Goal: Task Accomplishment & Management: Use online tool/utility

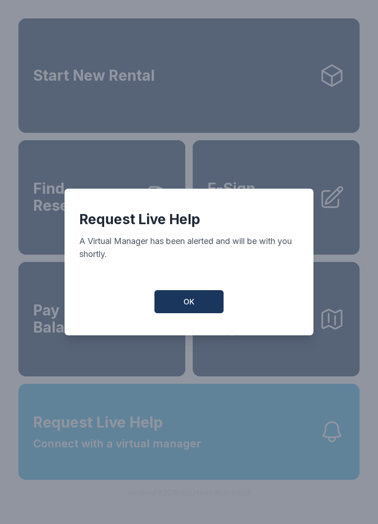
click at [196, 303] on button "OK" at bounding box center [188, 301] width 69 height 23
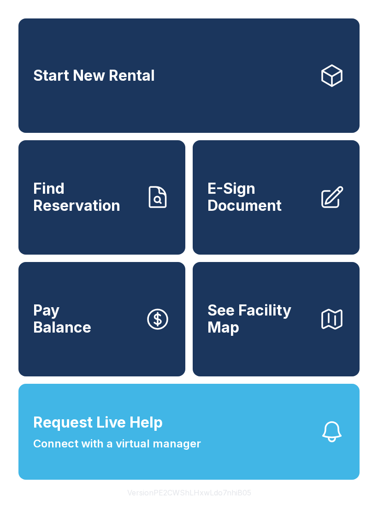
click at [91, 452] on span "Connect with a virtual manager" at bounding box center [117, 443] width 168 height 17
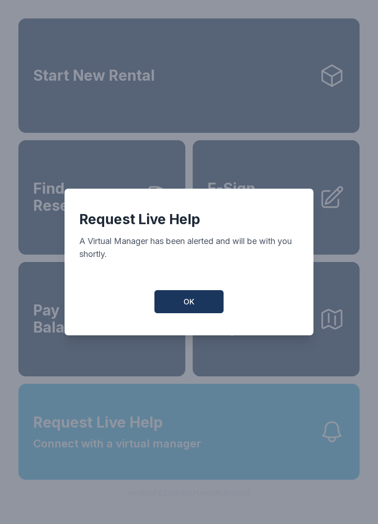
click at [192, 303] on span "OK" at bounding box center [188, 301] width 11 height 11
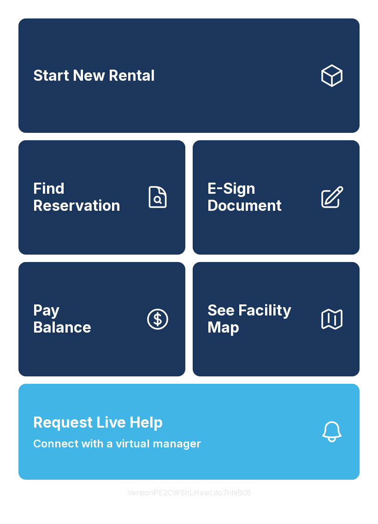
click at [330, 444] on icon "button" at bounding box center [332, 432] width 26 height 26
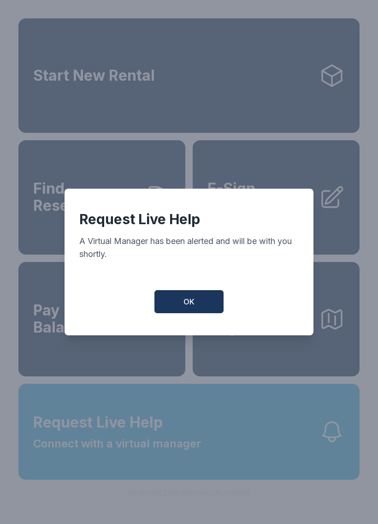
click at [189, 313] on button "OK" at bounding box center [188, 301] width 69 height 23
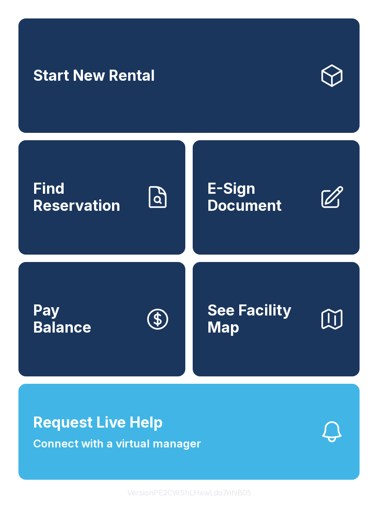
click at [235, 97] on link "Start New Rental" at bounding box center [188, 75] width 341 height 114
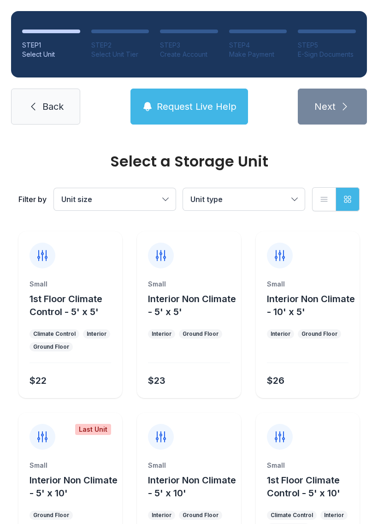
click at [56, 106] on span "Back" at bounding box center [52, 106] width 21 height 13
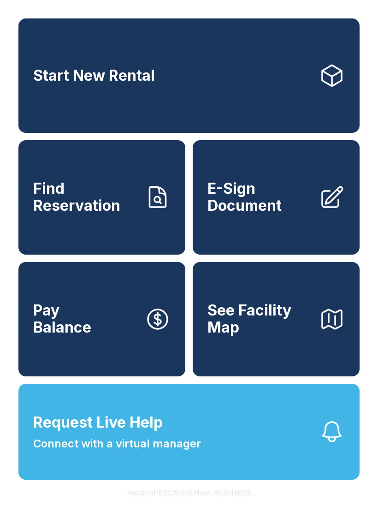
click at [248, 211] on span "E-Sign Document" at bounding box center [259, 197] width 104 height 34
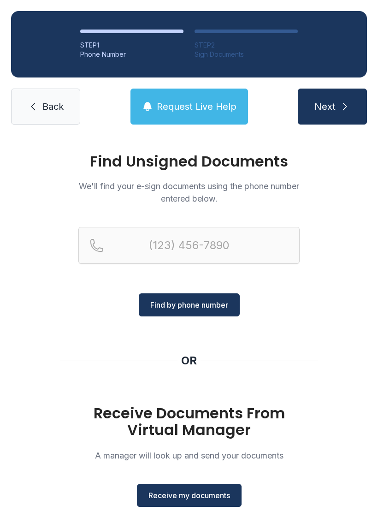
click at [199, 494] on span "Receive my documents" at bounding box center [189, 495] width 82 height 11
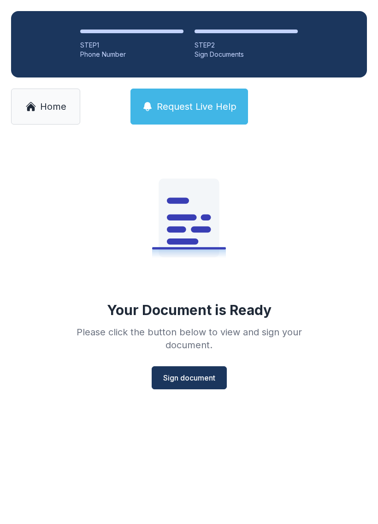
click at [190, 375] on span "Sign document" at bounding box center [189, 377] width 52 height 11
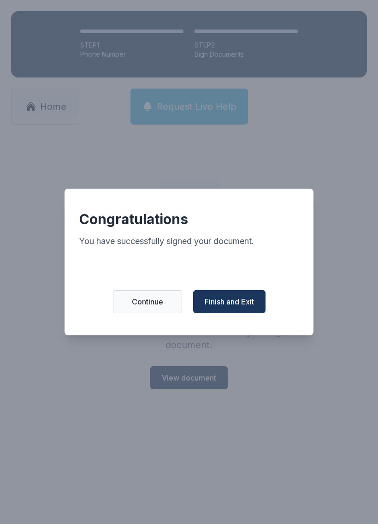
click at [224, 305] on span "Finish and Exit" at bounding box center [229, 301] width 49 height 11
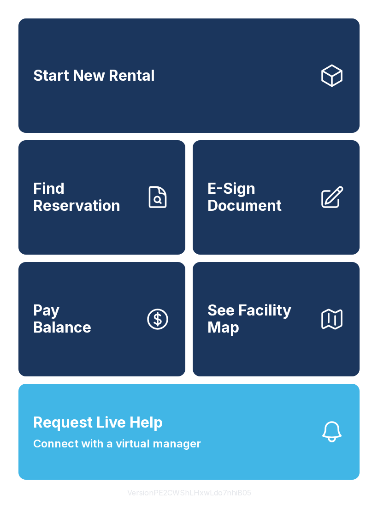
click at [271, 62] on link "Start New Rental" at bounding box center [188, 75] width 341 height 114
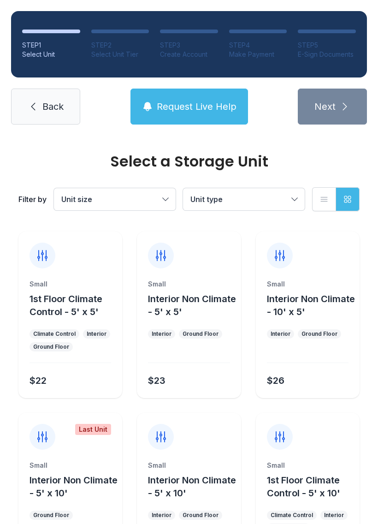
click at [283, 1] on div "STEP 1 Select Unit STEP 2 Select Unit Tier STEP 3 Create Account STEP 4 Make Pa…" at bounding box center [189, 68] width 378 height 136
click at [29, 112] on link "Back" at bounding box center [45, 107] width 69 height 36
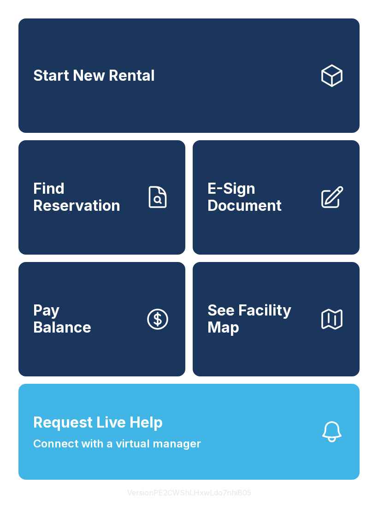
click at [241, 229] on link "E-Sign Document" at bounding box center [276, 197] width 167 height 114
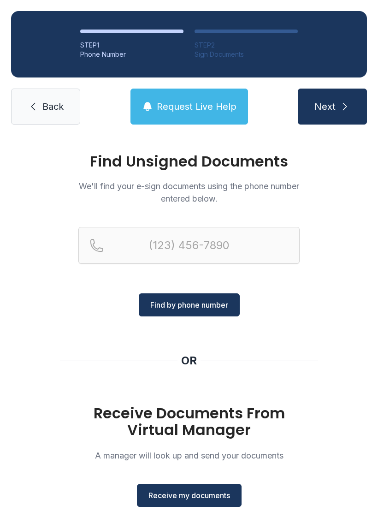
click at [181, 496] on span "Receive my documents" at bounding box center [189, 495] width 82 height 11
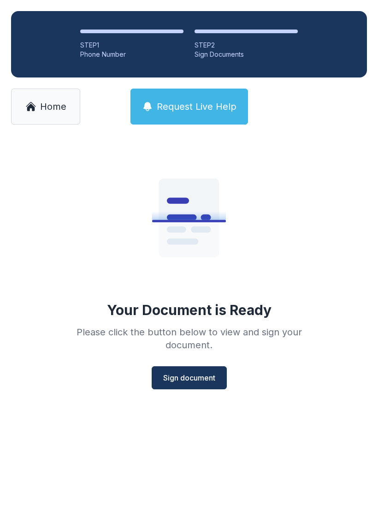
click at [190, 378] on span "Sign document" at bounding box center [189, 377] width 52 height 11
click at [39, 110] on link "Home" at bounding box center [45, 107] width 69 height 36
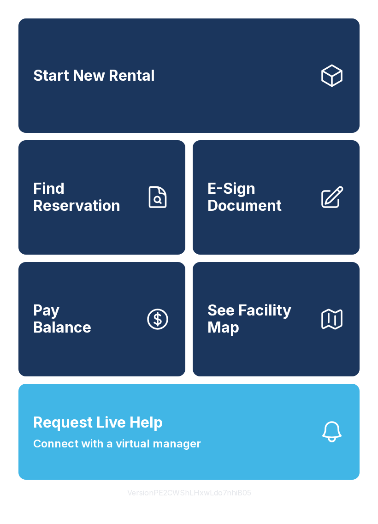
click at [241, 214] on span "E-Sign Document" at bounding box center [259, 197] width 104 height 34
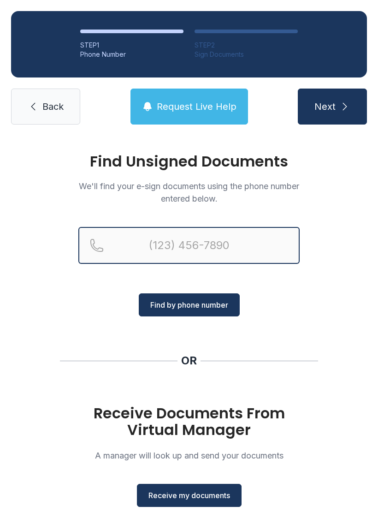
click at [138, 235] on input "Reservation phone number" at bounding box center [188, 245] width 221 height 37
type input "[PHONE_NUMBER]"
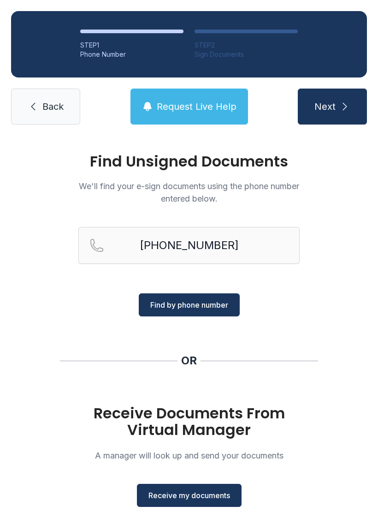
click at [183, 307] on span "Find by phone number" at bounding box center [189, 304] width 78 height 11
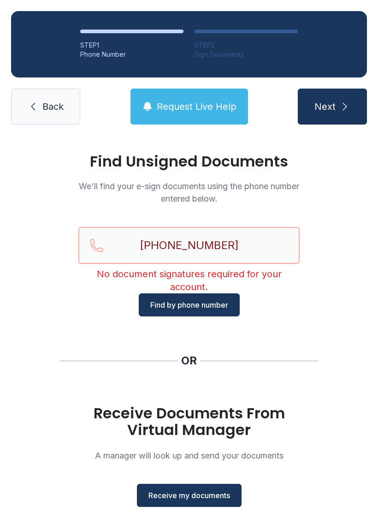
click at [237, 246] on input "[PHONE_NUMBER]" at bounding box center [188, 245] width 221 height 37
click at [40, 103] on link "Back" at bounding box center [45, 107] width 69 height 36
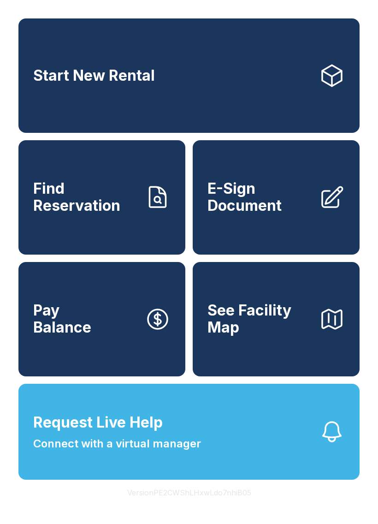
click at [268, 213] on span "E-Sign Document" at bounding box center [259, 197] width 104 height 34
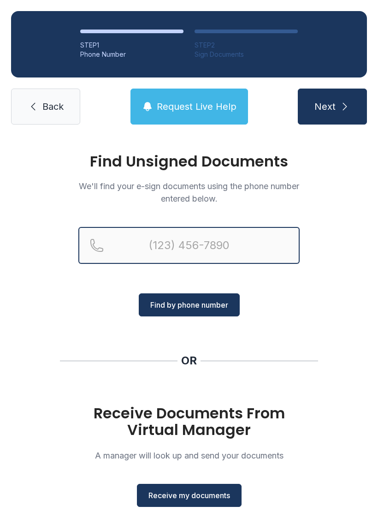
click at [146, 238] on input "Reservation phone number" at bounding box center [188, 245] width 221 height 37
type input "[PHONE_NUMBER]"
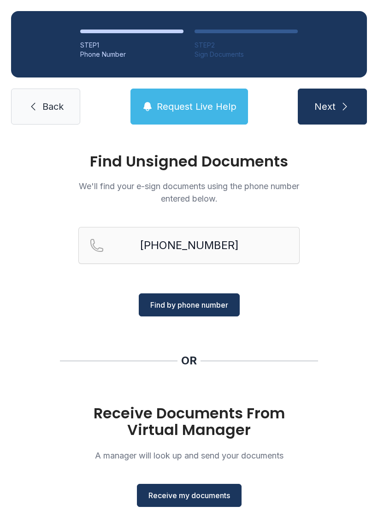
click at [197, 312] on button "Find by phone number" at bounding box center [189, 304] width 101 height 23
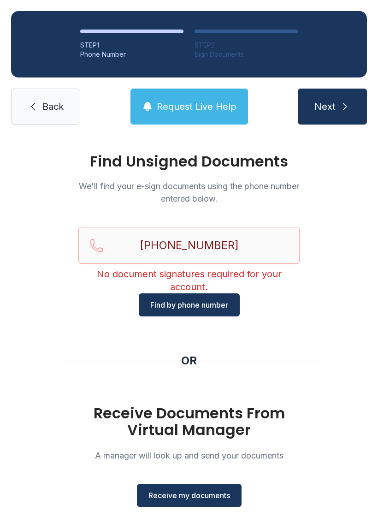
click at [42, 105] on span "Back" at bounding box center [52, 106] width 21 height 13
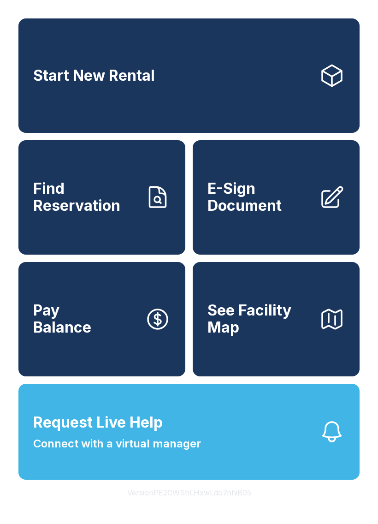
click at [253, 214] on span "E-Sign Document" at bounding box center [259, 197] width 104 height 34
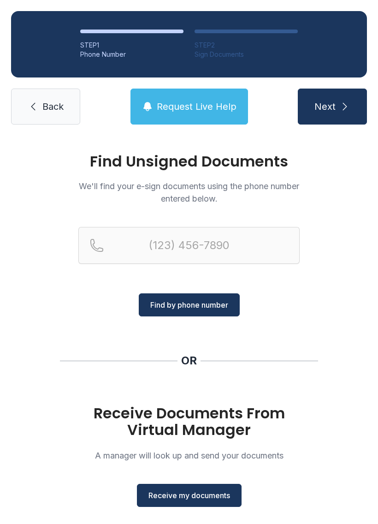
click at [186, 493] on span "Receive my documents" at bounding box center [189, 495] width 82 height 11
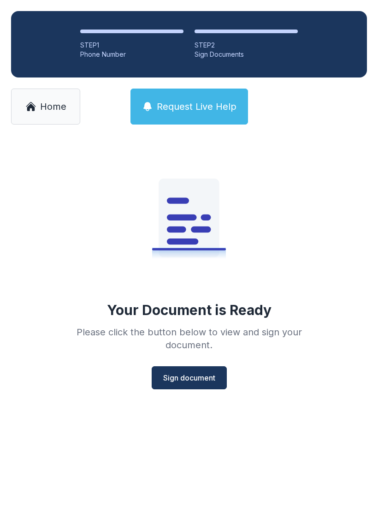
click at [182, 386] on button "Sign document" at bounding box center [189, 377] width 75 height 23
click at [37, 105] on link "Home" at bounding box center [45, 107] width 69 height 36
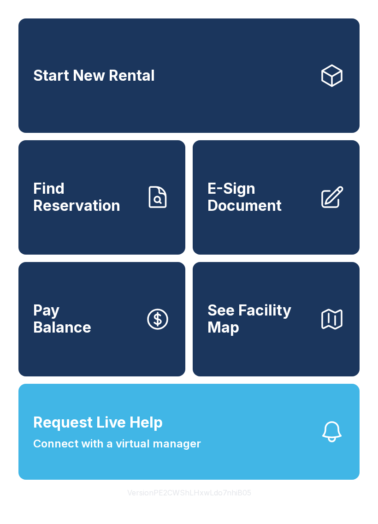
click at [245, 206] on span "E-Sign Document" at bounding box center [259, 197] width 104 height 34
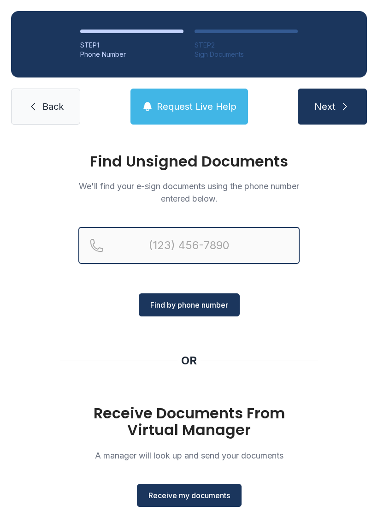
click at [131, 246] on input "Reservation phone number" at bounding box center [188, 245] width 221 height 37
type input "[PHONE_NUMBER]"
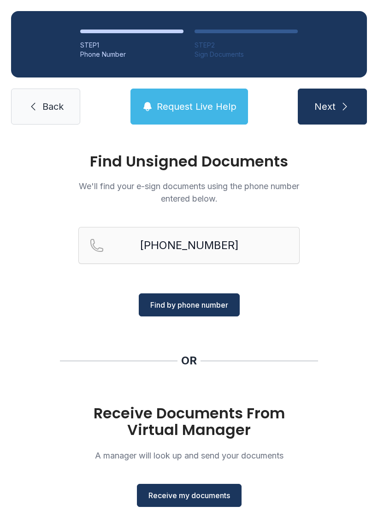
click at [189, 306] on span "Find by phone number" at bounding box center [189, 304] width 78 height 11
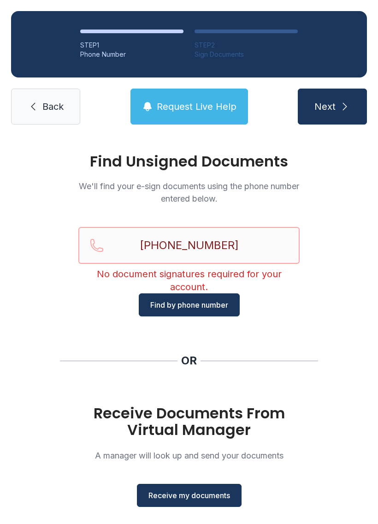
click at [249, 245] on input "[PHONE_NUMBER]" at bounding box center [188, 245] width 221 height 37
click at [48, 110] on span "Back" at bounding box center [52, 106] width 21 height 13
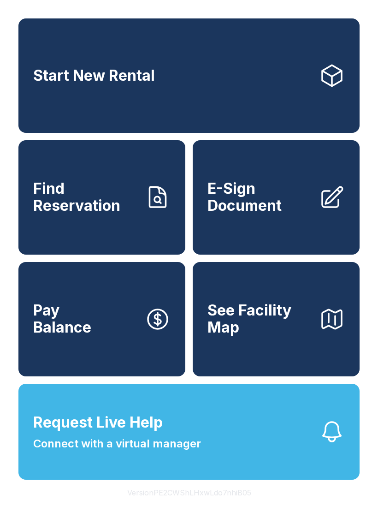
click at [254, 214] on span "E-Sign Document" at bounding box center [259, 197] width 104 height 34
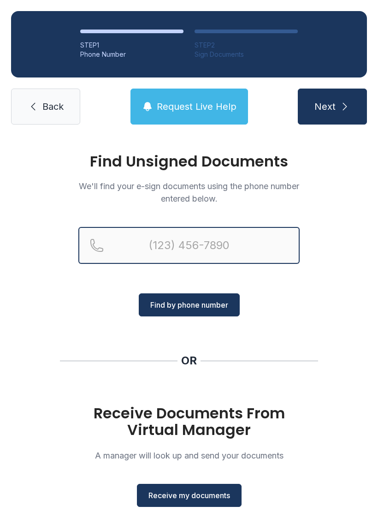
click at [151, 246] on input "Reservation phone number" at bounding box center [188, 245] width 221 height 37
type input "(23"
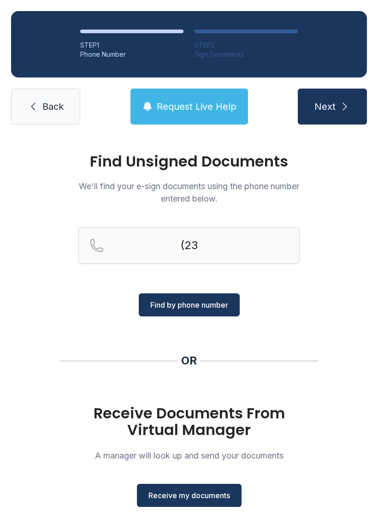
click at [49, 119] on link "Back" at bounding box center [45, 107] width 69 height 36
